Goal: Browse casually

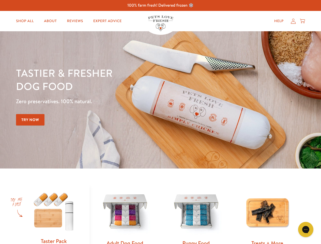
click at [160, 122] on div "Tastier & fresher dog food Zero preservatives. 100% natural. Try Now" at bounding box center [112, 99] width 193 height 67
click at [306, 229] on icon "Gorgias live chat" at bounding box center [305, 229] width 5 height 5
